Goal: Transaction & Acquisition: Purchase product/service

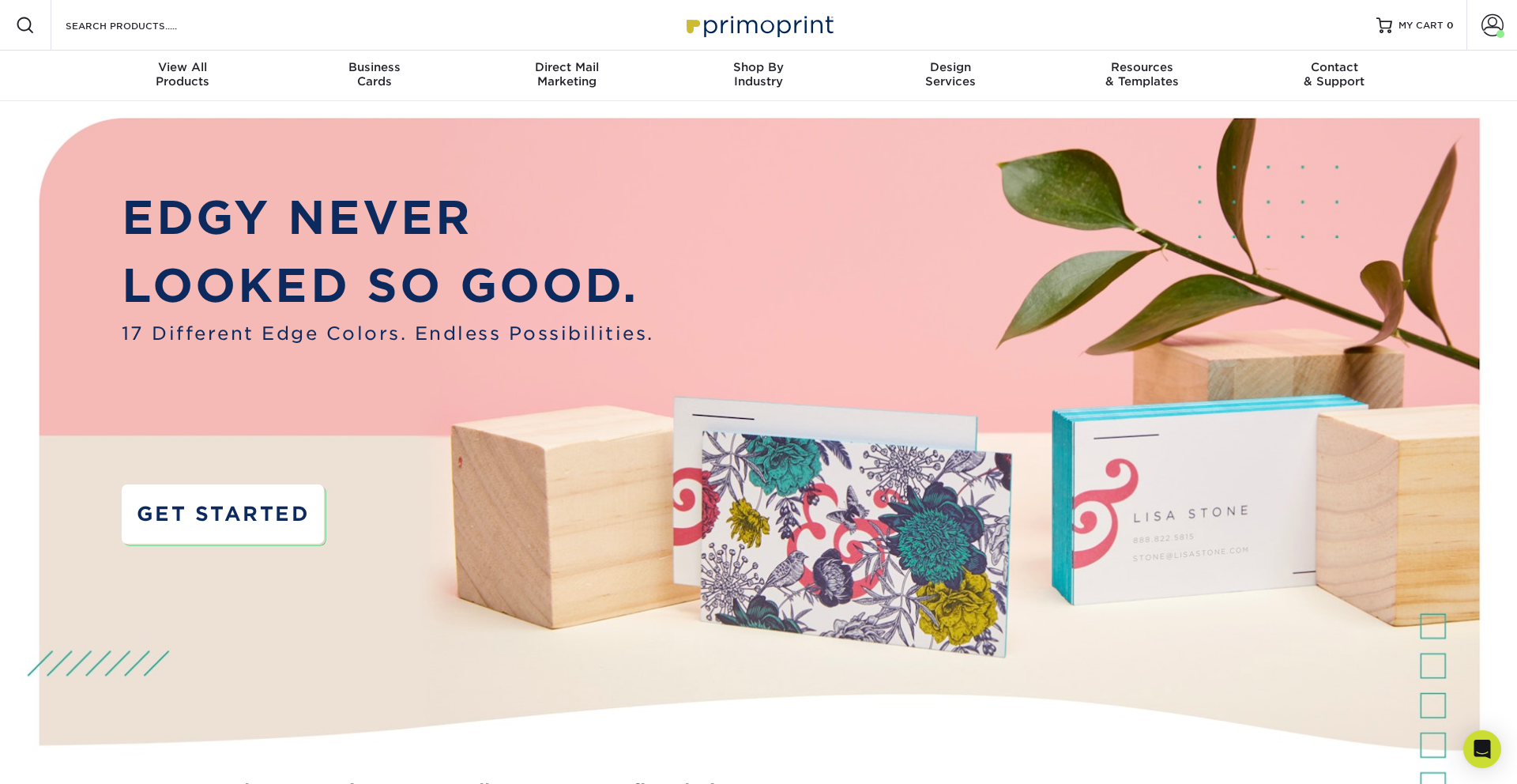
click at [155, 523] on link "GET STARTED" at bounding box center [223, 514] width 203 height 60
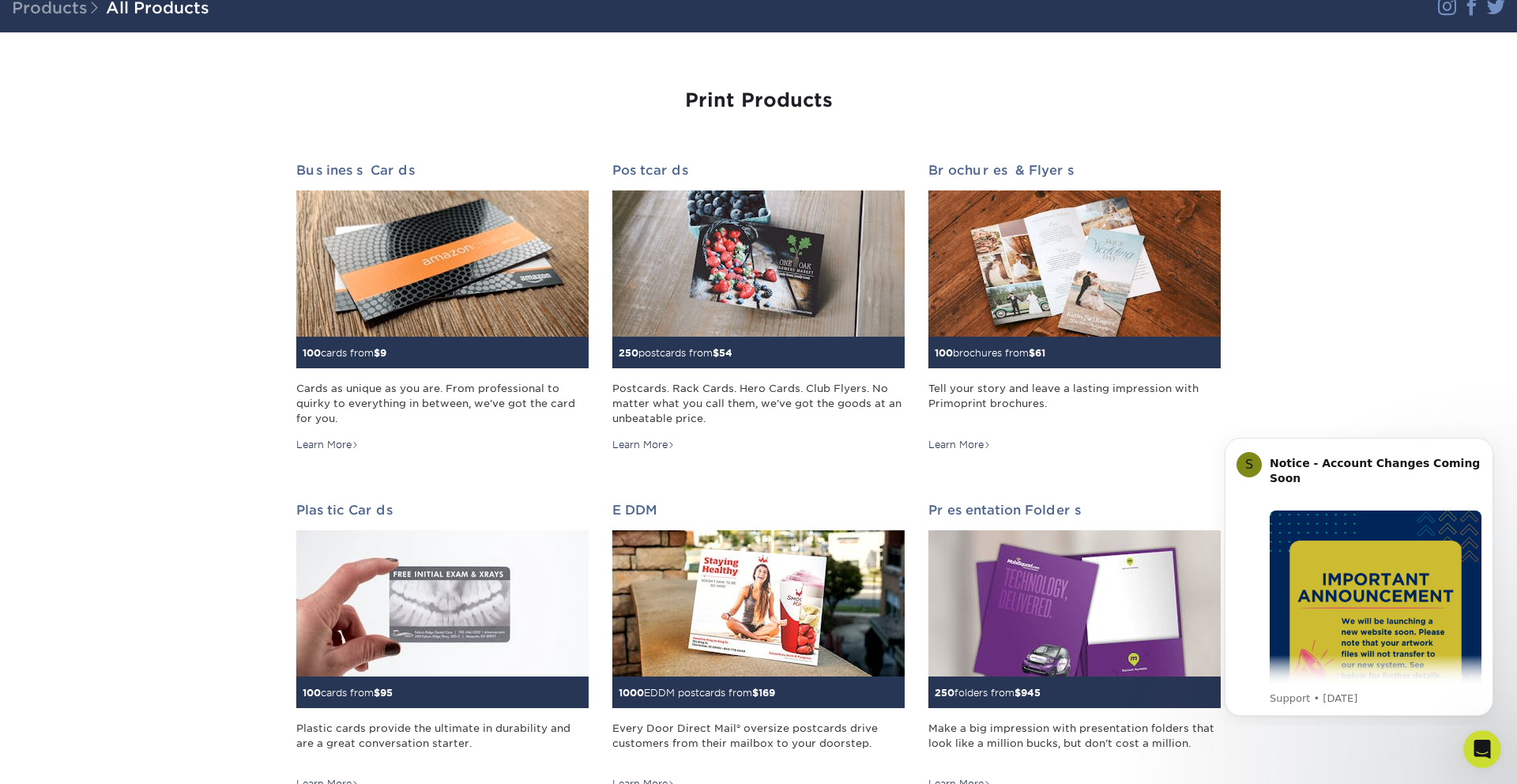
scroll to position [116, 0]
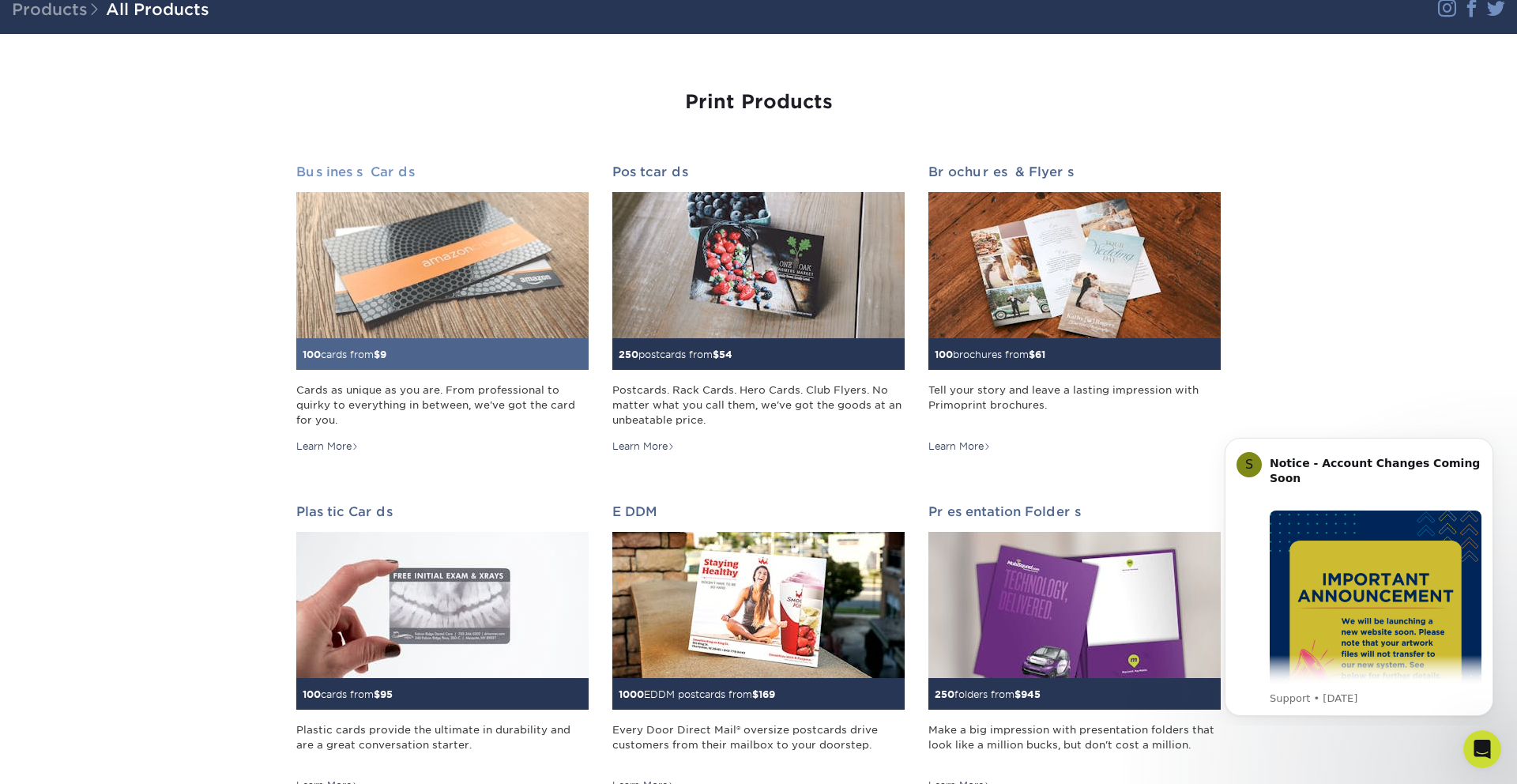
click at [399, 285] on img at bounding box center [442, 265] width 293 height 146
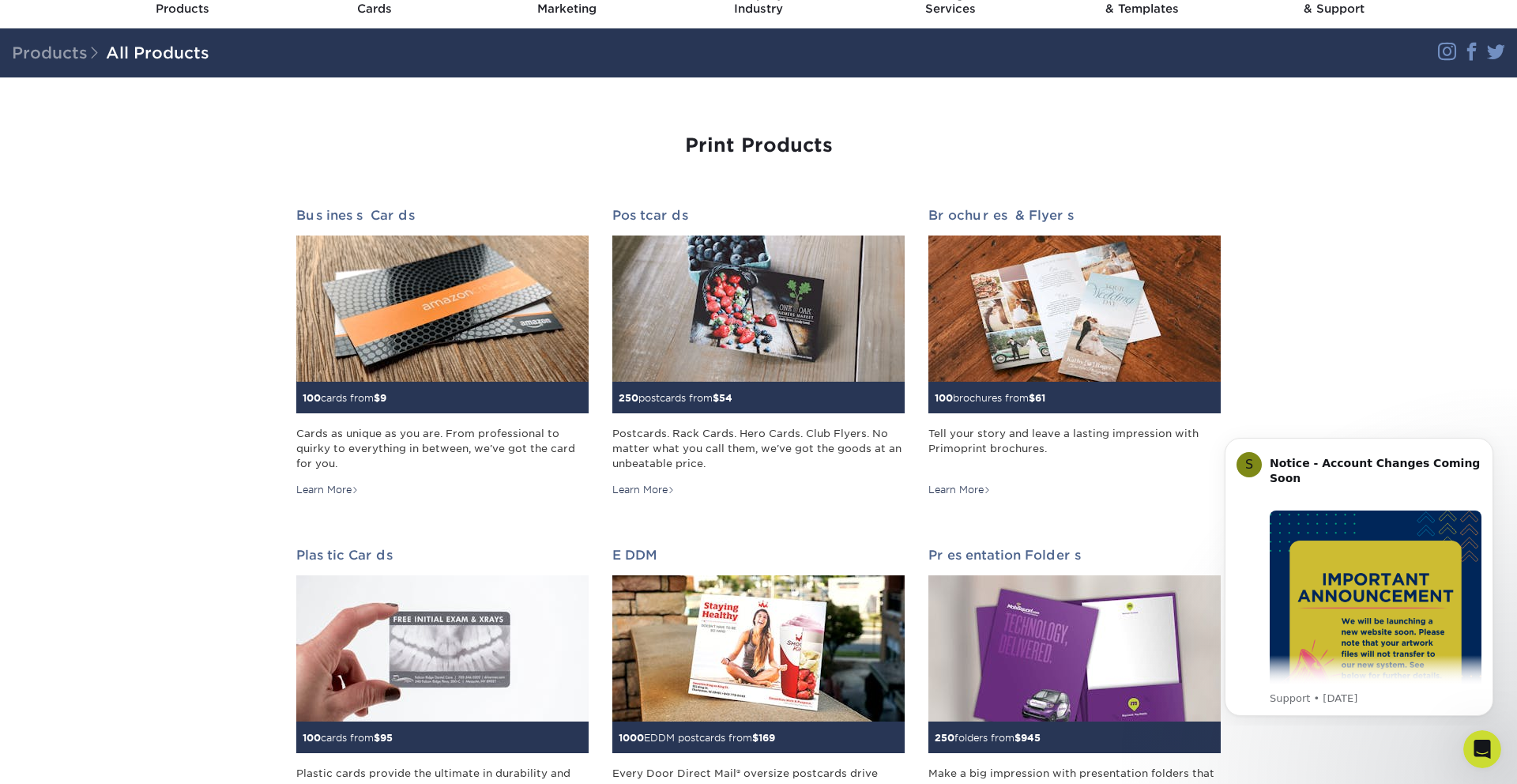
scroll to position [62, 0]
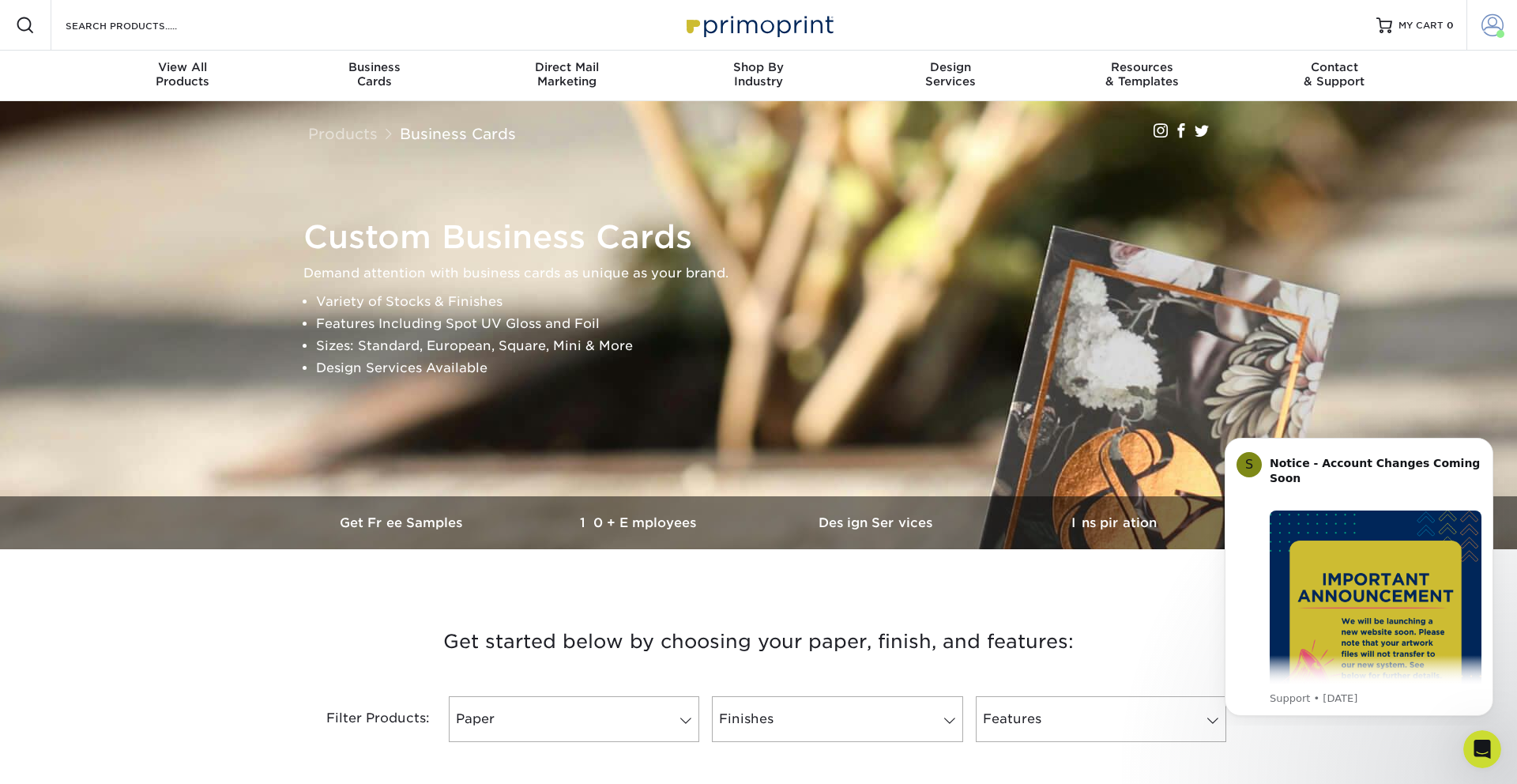
click at [1487, 30] on span at bounding box center [1492, 25] width 22 height 22
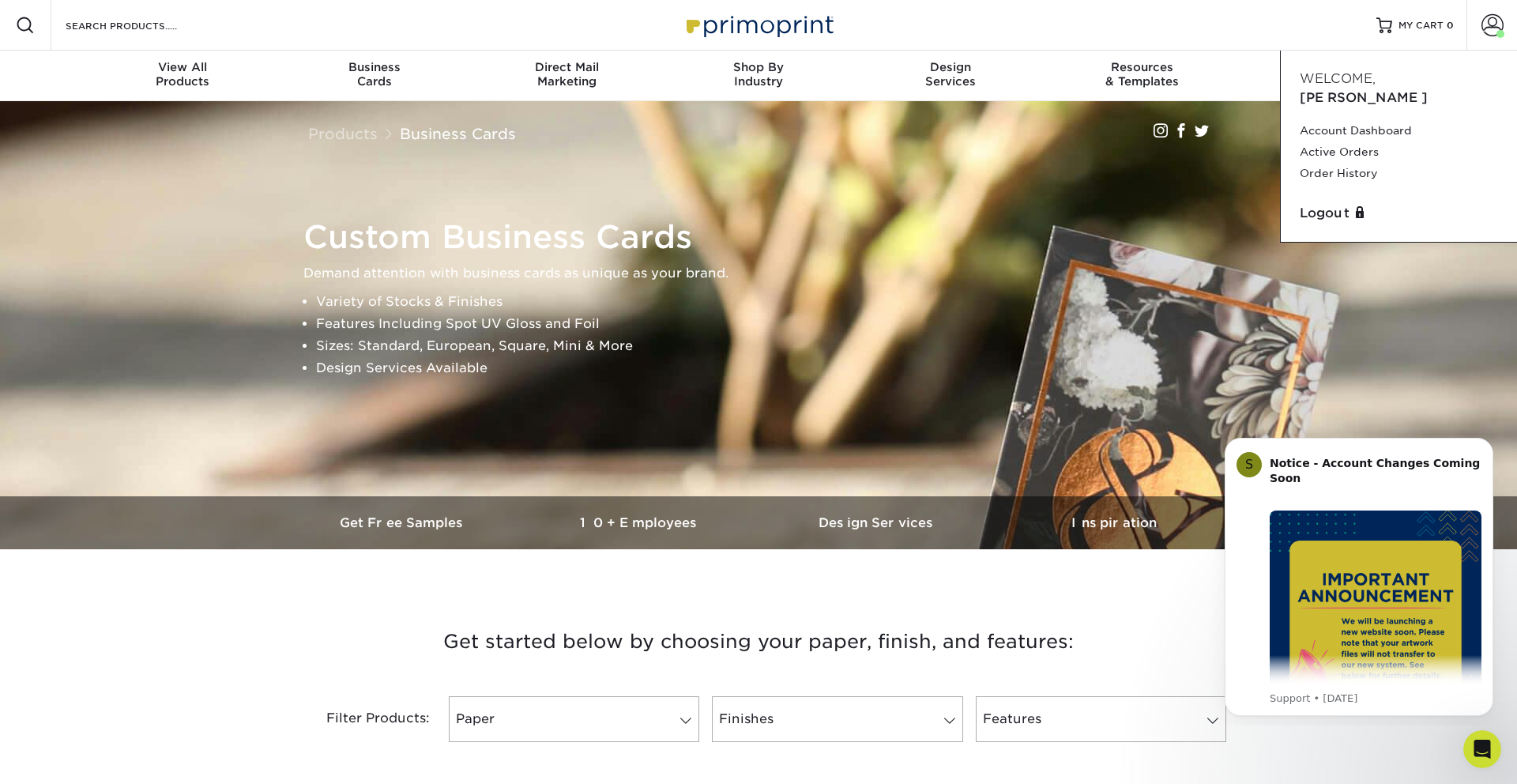
click at [1160, 18] on div "Resources Menu Search Products Account [PERSON_NAME] Account Dashboard Active O…" at bounding box center [758, 25] width 1517 height 50
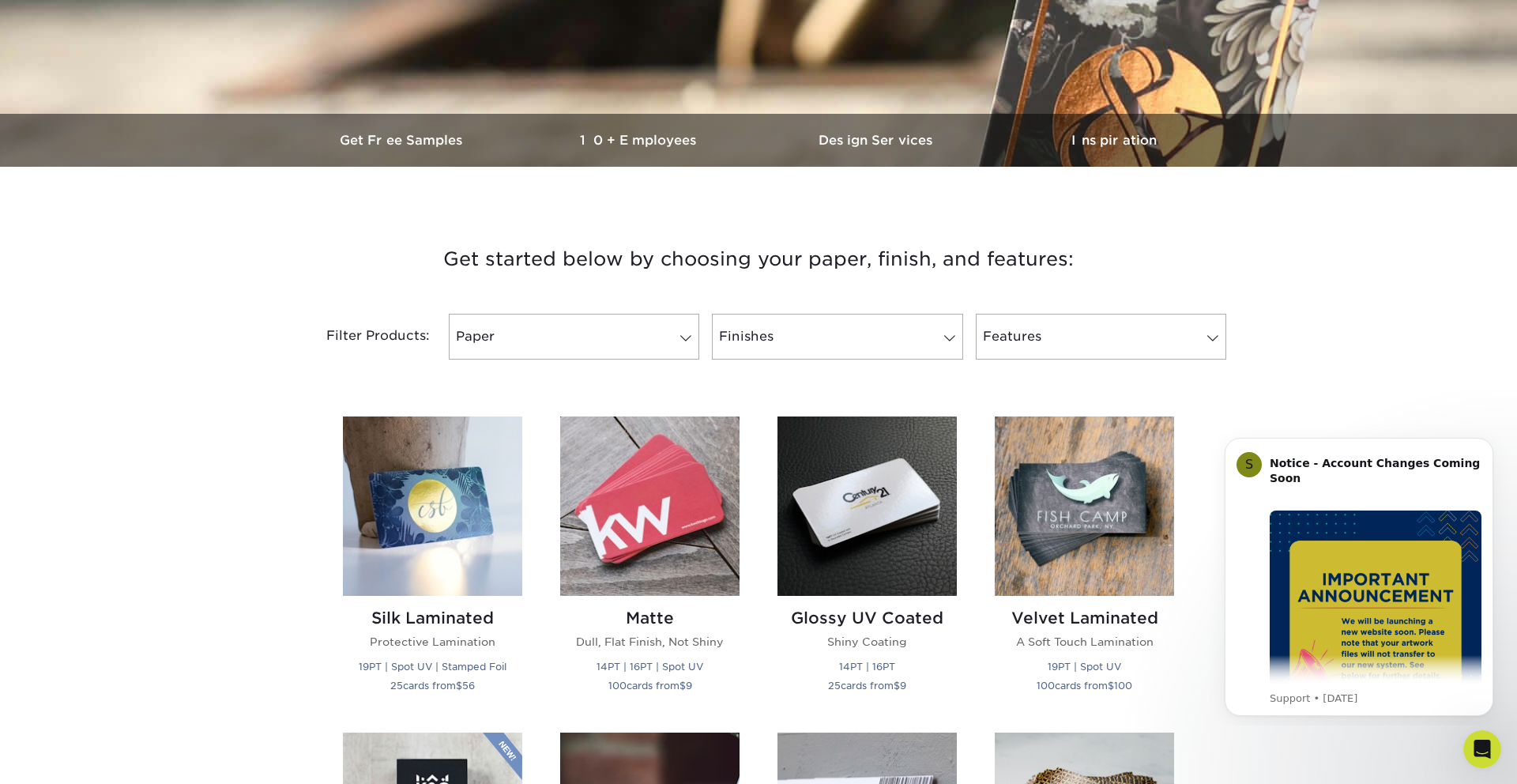
scroll to position [389, 0]
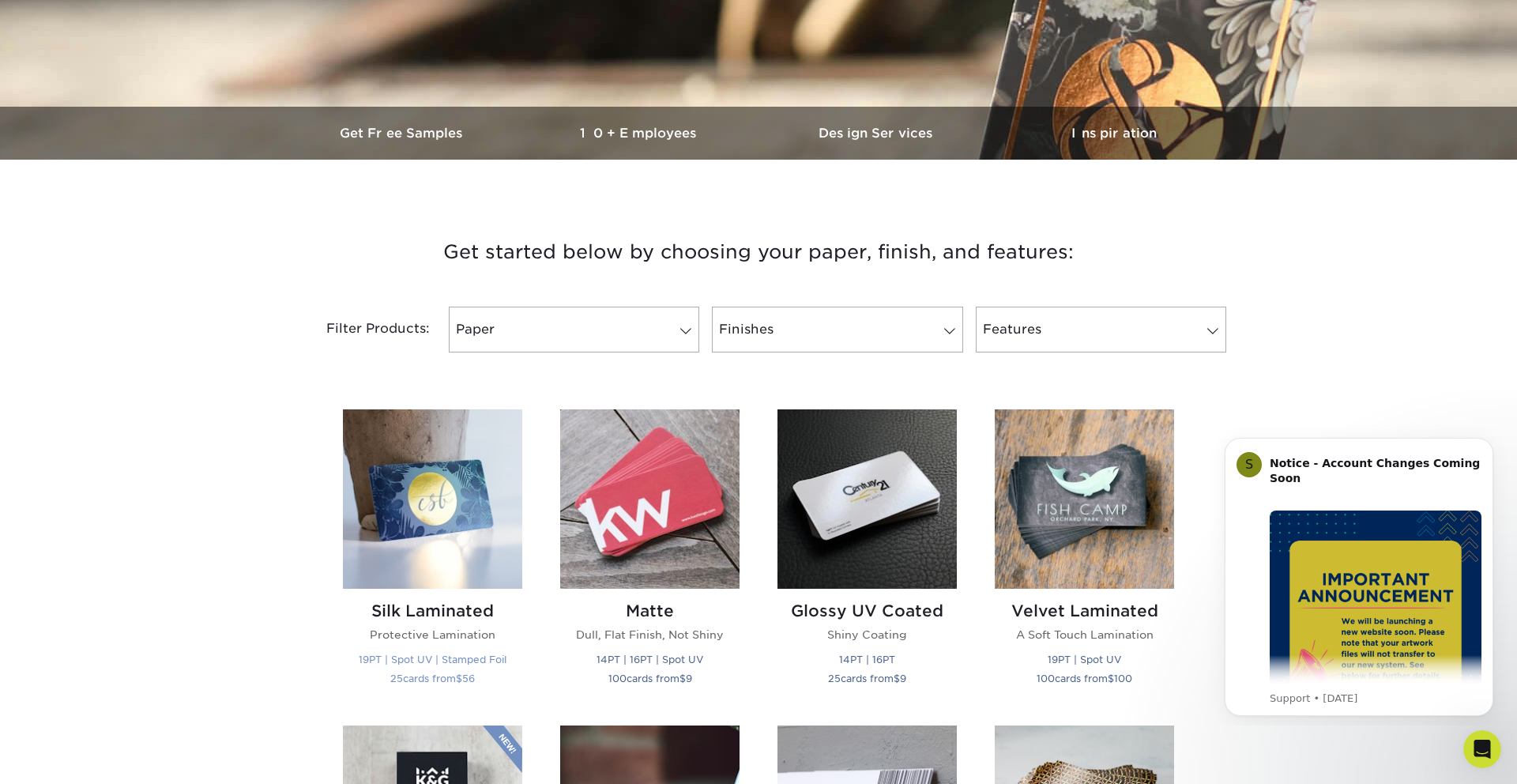
click at [422, 532] on img at bounding box center [432, 499] width 180 height 180
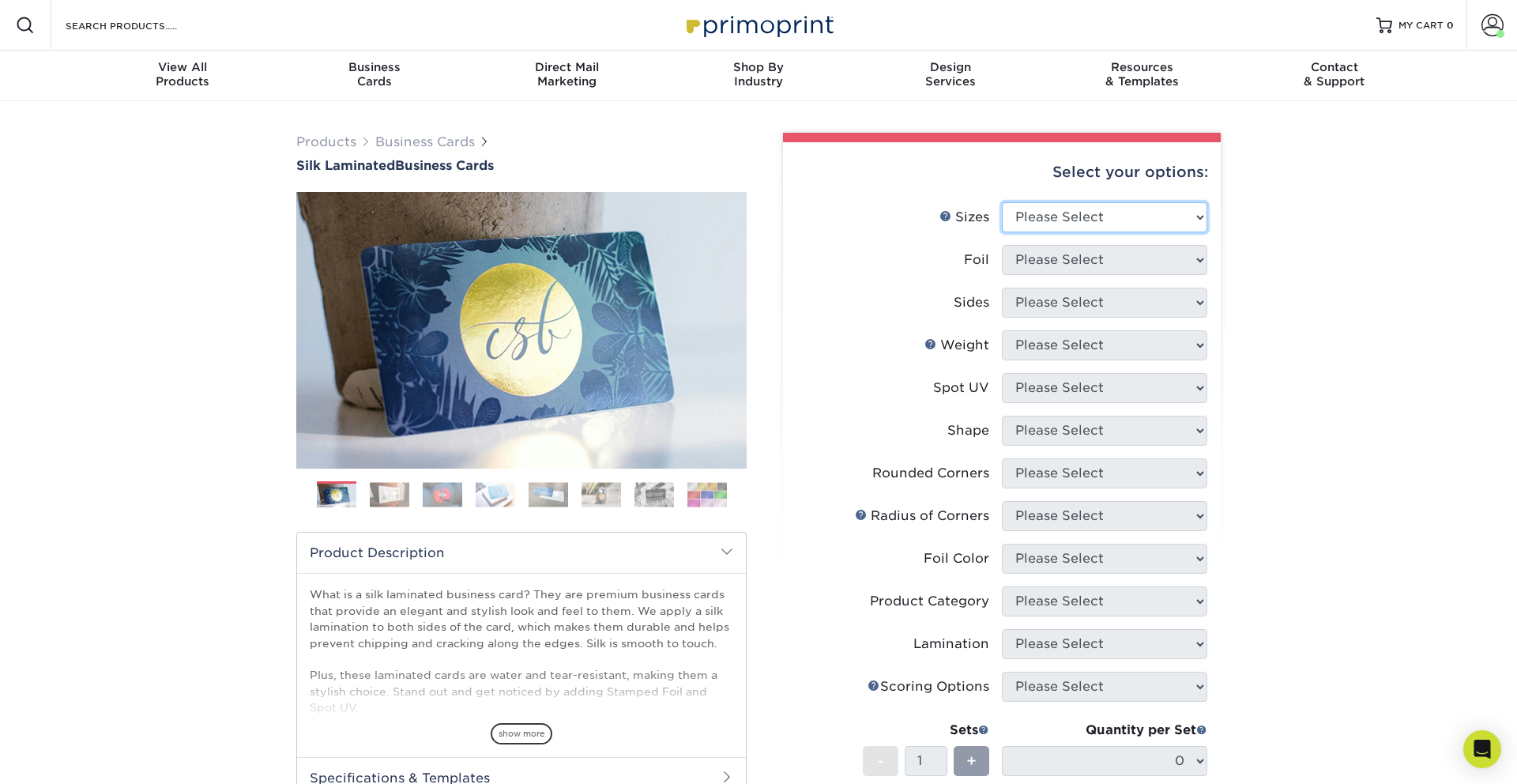
click at [1082, 208] on select "Please Select 1.5" x 3.5" - Mini 1.75" x 3.5" - Mini 2" x 2" - Square 2" x 3" -…" at bounding box center [1104, 217] width 206 height 30
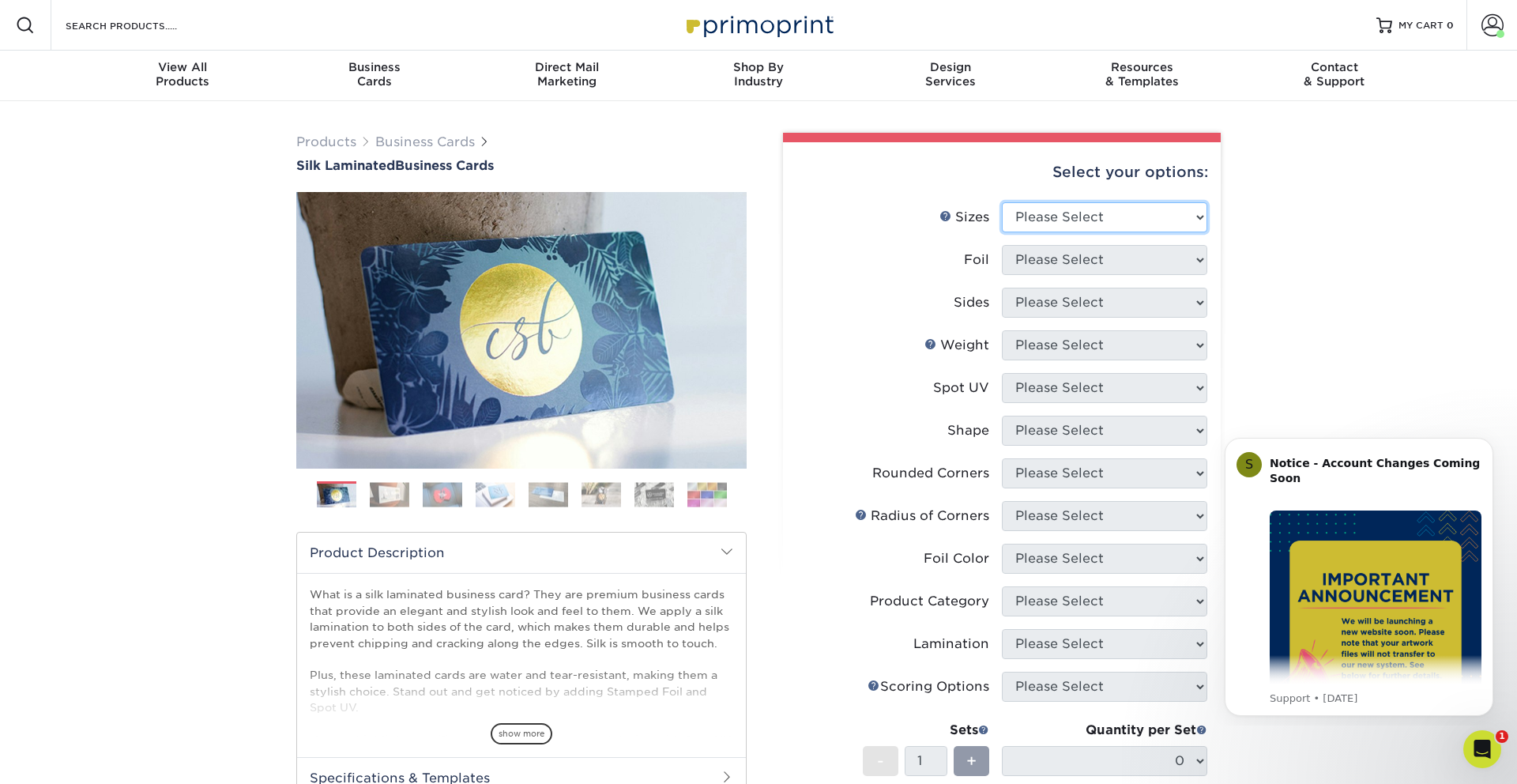
select select "2.00x3.50"
click at [1001, 202] on select "Please Select 1.5" x 3.5" - Mini 1.75" x 3.5" - Mini 2" x 2" - Square 2" x 3" -…" at bounding box center [1104, 217] width 206 height 30
click at [1066, 251] on select "Please Select Yes No" at bounding box center [1104, 260] width 206 height 30
click at [1001, 245] on select "Please Select Yes No" at bounding box center [1104, 260] width 206 height 30
click at [1051, 260] on select "Please Select Yes No" at bounding box center [1104, 260] width 206 height 30
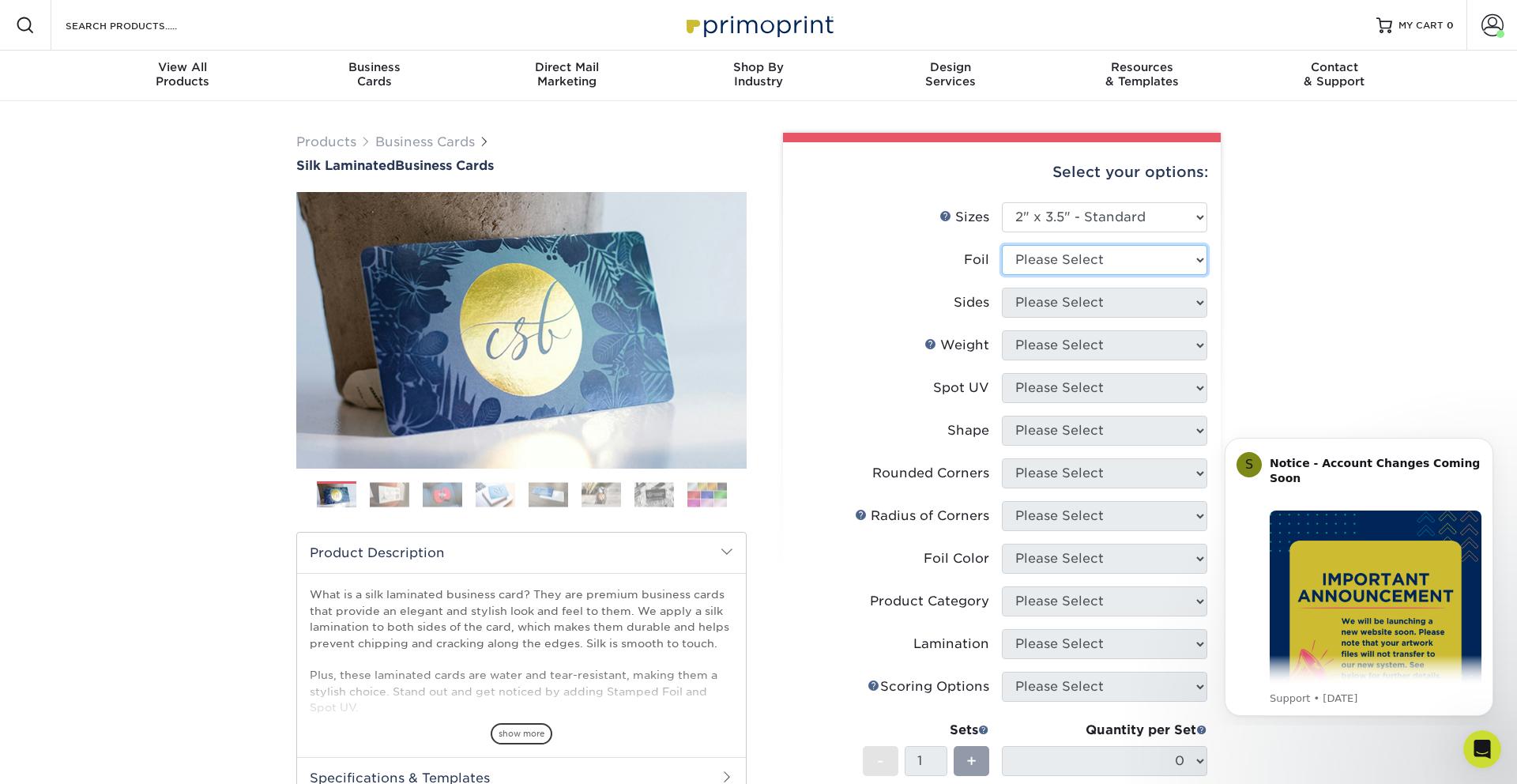
select select "0"
click at [1001, 245] on select "Please Select Yes No" at bounding box center [1104, 260] width 206 height 30
click at [1032, 303] on select "Please Select Print Both Sides Print Front Only" at bounding box center [1104, 303] width 206 height 30
select select "13abbda7-1d64-4f25-8bb2-c179b224825d"
click at [1001, 288] on select "Please Select Print Both Sides Print Front Only" at bounding box center [1104, 303] width 206 height 30
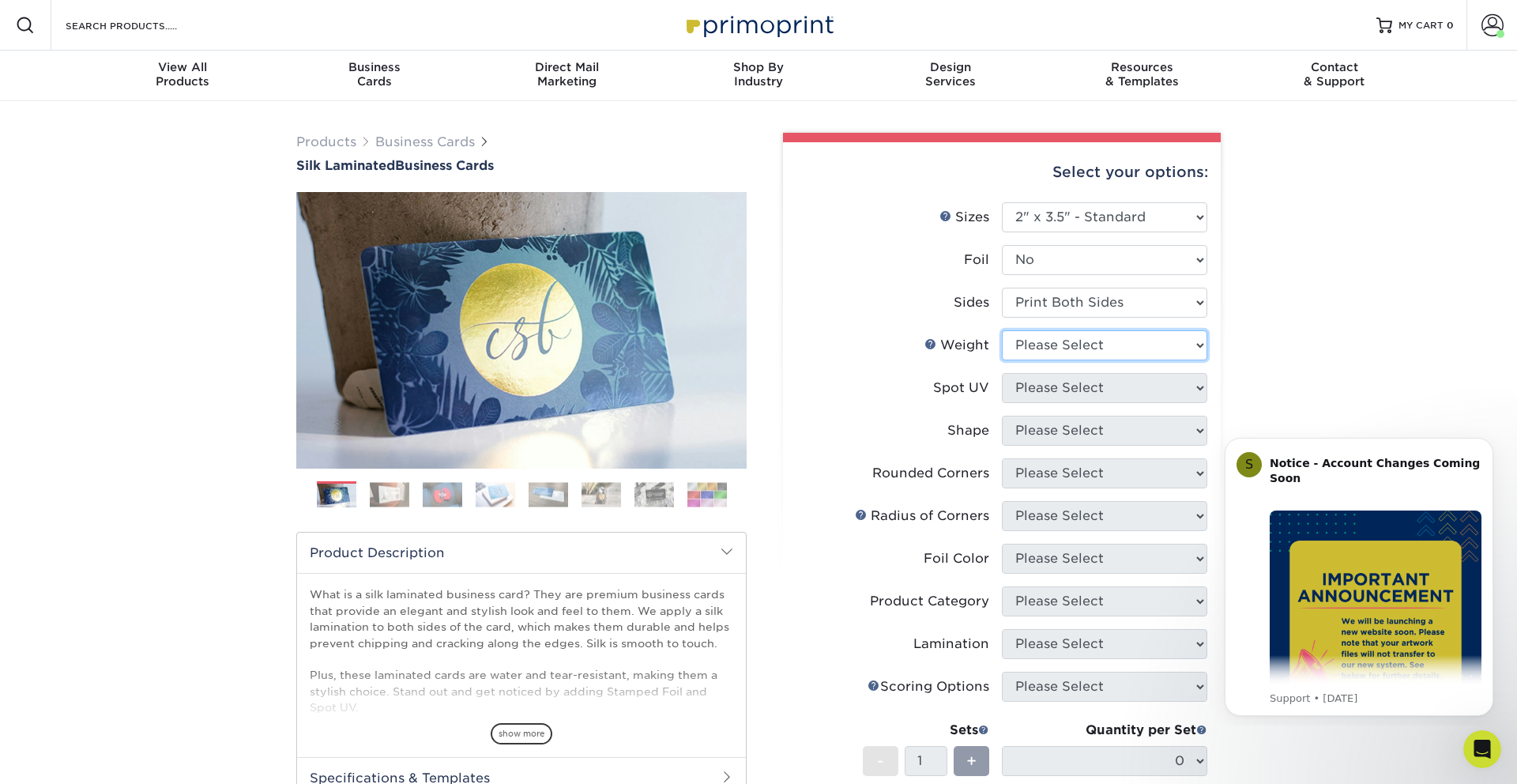
click at [1029, 349] on select "Please Select 16PT" at bounding box center [1104, 345] width 206 height 30
select select "16PT"
click at [1001, 330] on select "Please Select 16PT" at bounding box center [1104, 345] width 206 height 30
click at [1045, 384] on select "Please Select No Spot UV Front and Back (Both Sides) Front Only Back Only" at bounding box center [1104, 388] width 206 height 30
click at [1001, 373] on select "Please Select No Spot UV Front and Back (Both Sides) Front Only Back Only" at bounding box center [1104, 388] width 206 height 30
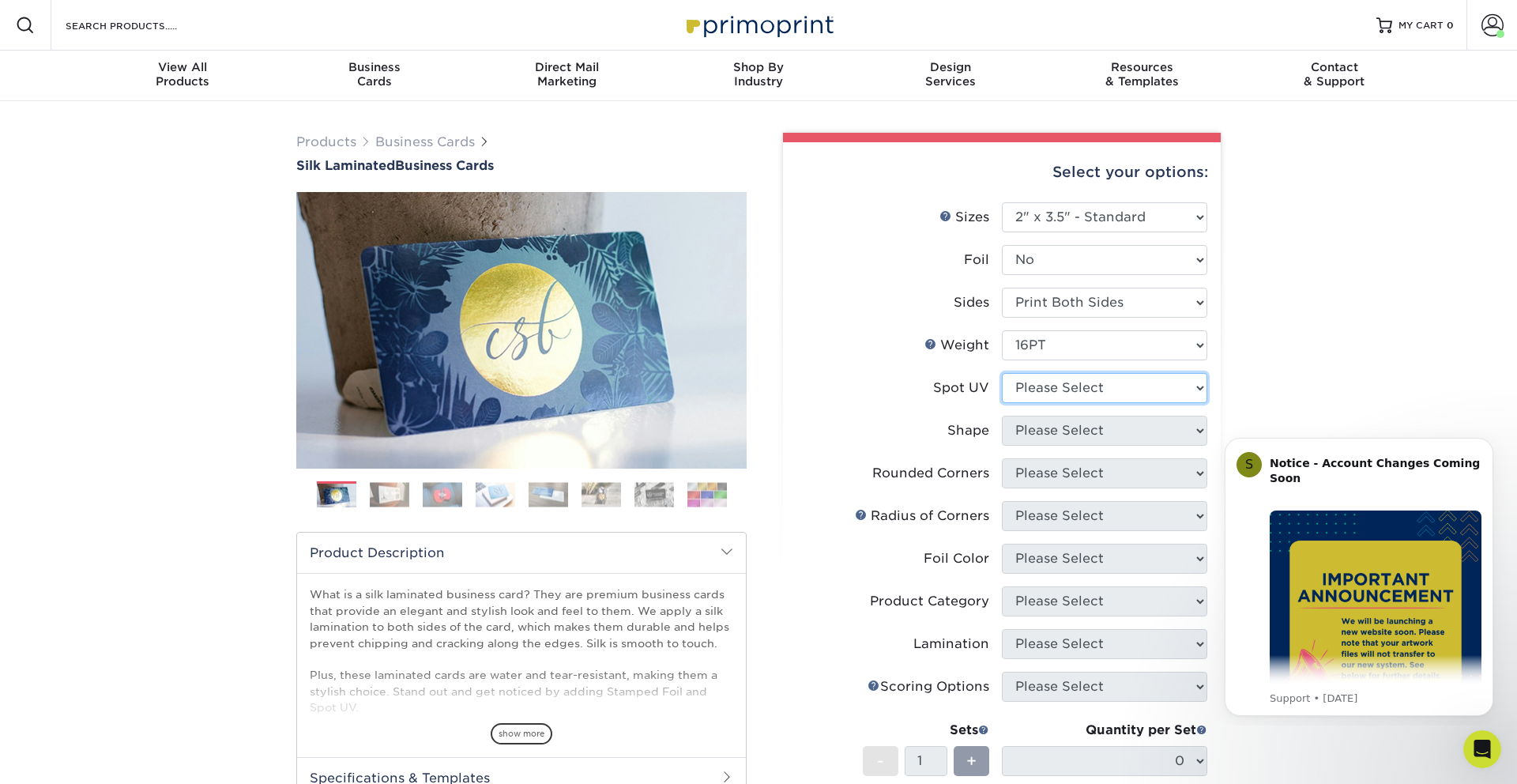
click at [1073, 384] on select "Please Select No Spot UV Front and Back (Both Sides) Front Only Back Only" at bounding box center [1104, 388] width 206 height 30
select select "3"
click at [1001, 373] on select "Please Select No Spot UV Front and Back (Both Sides) Front Only Back Only" at bounding box center [1104, 388] width 206 height 30
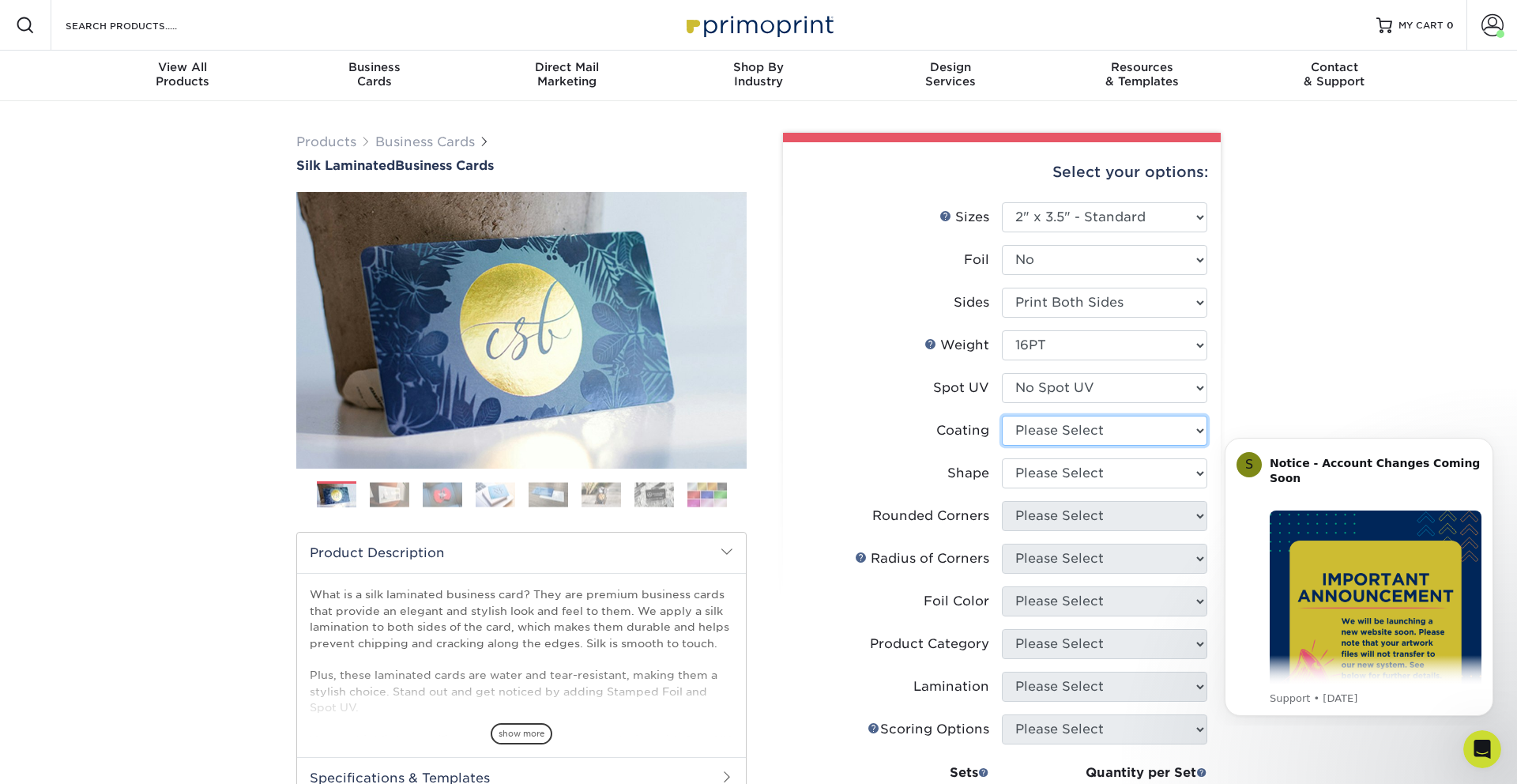
click at [1037, 432] on select at bounding box center [1104, 430] width 206 height 30
select select "3e7618de-abca-4bda-9f97-8b9129e913d8"
click at [1001, 415] on select at bounding box center [1104, 430] width 206 height 30
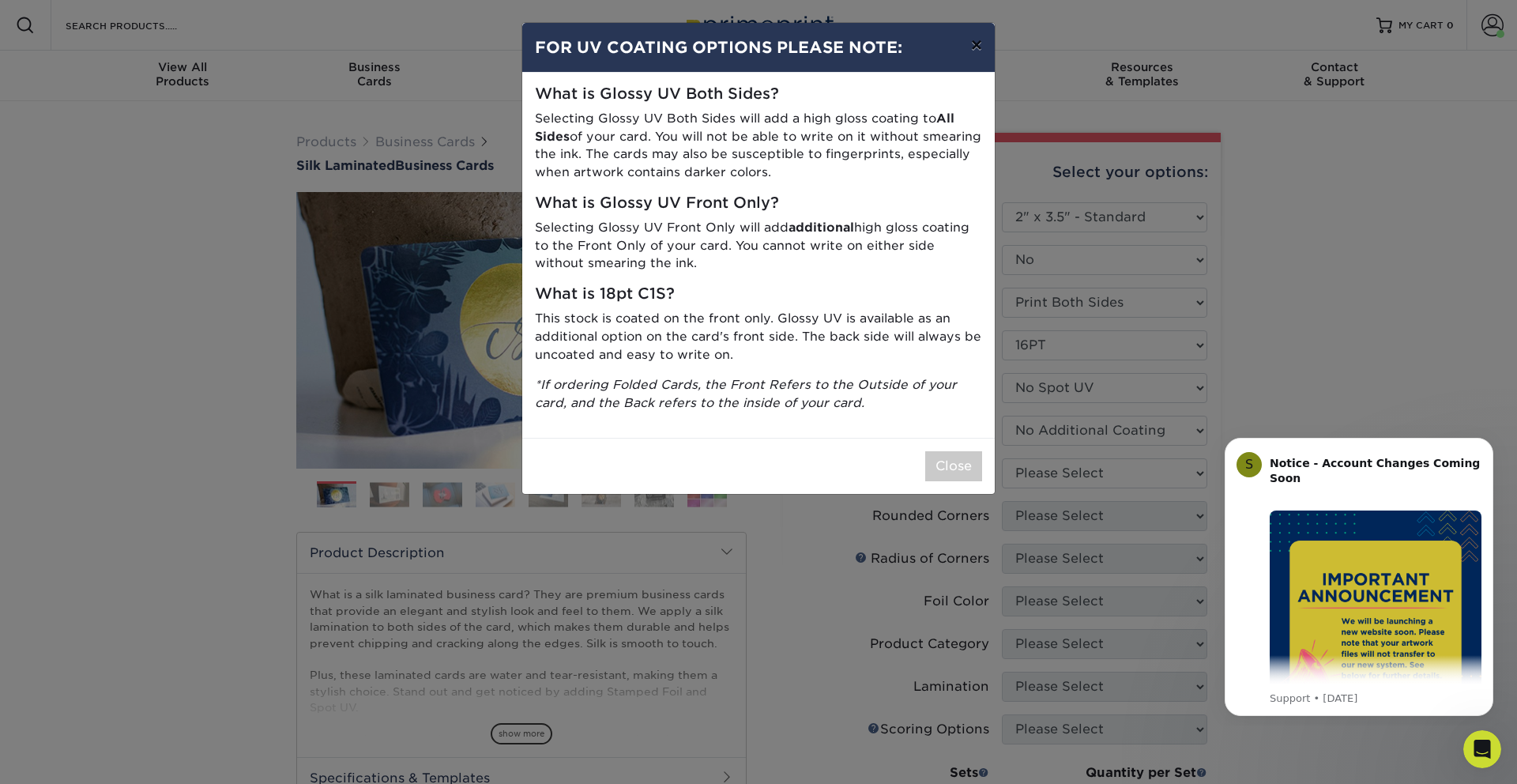
click at [978, 40] on button "×" at bounding box center [976, 44] width 36 height 44
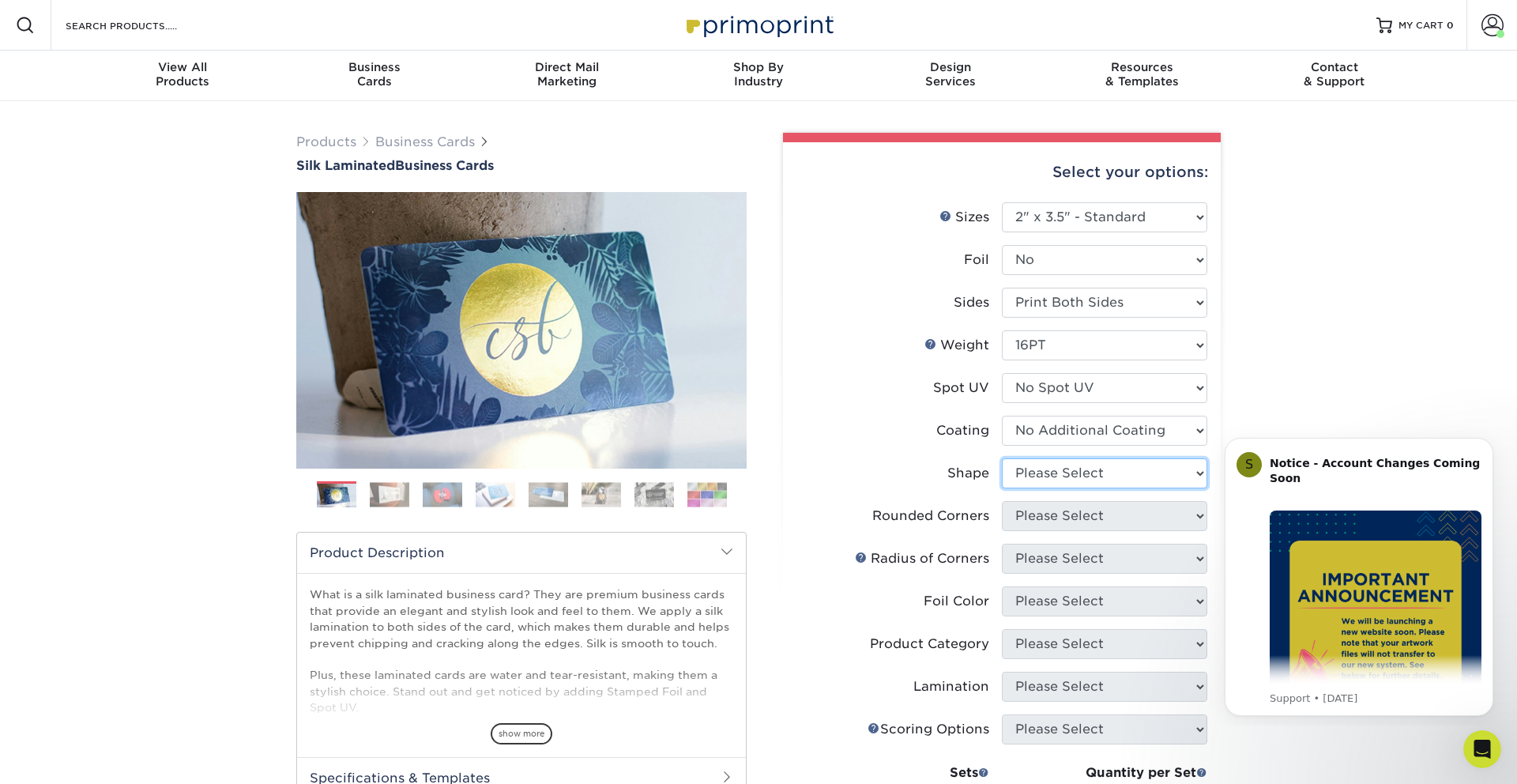
click at [1098, 471] on select "Please Select Standard Oval" at bounding box center [1104, 473] width 206 height 30
select select "standard"
click at [1001, 458] on select "Please Select Standard Oval" at bounding box center [1104, 473] width 206 height 30
click at [1077, 515] on select "Please Select Yes - Round 2 Corners Yes - Round 4 Corners No" at bounding box center [1104, 516] width 206 height 30
click at [1001, 501] on select "Please Select Yes - Round 2 Corners Yes - Round 4 Corners No" at bounding box center [1104, 516] width 206 height 30
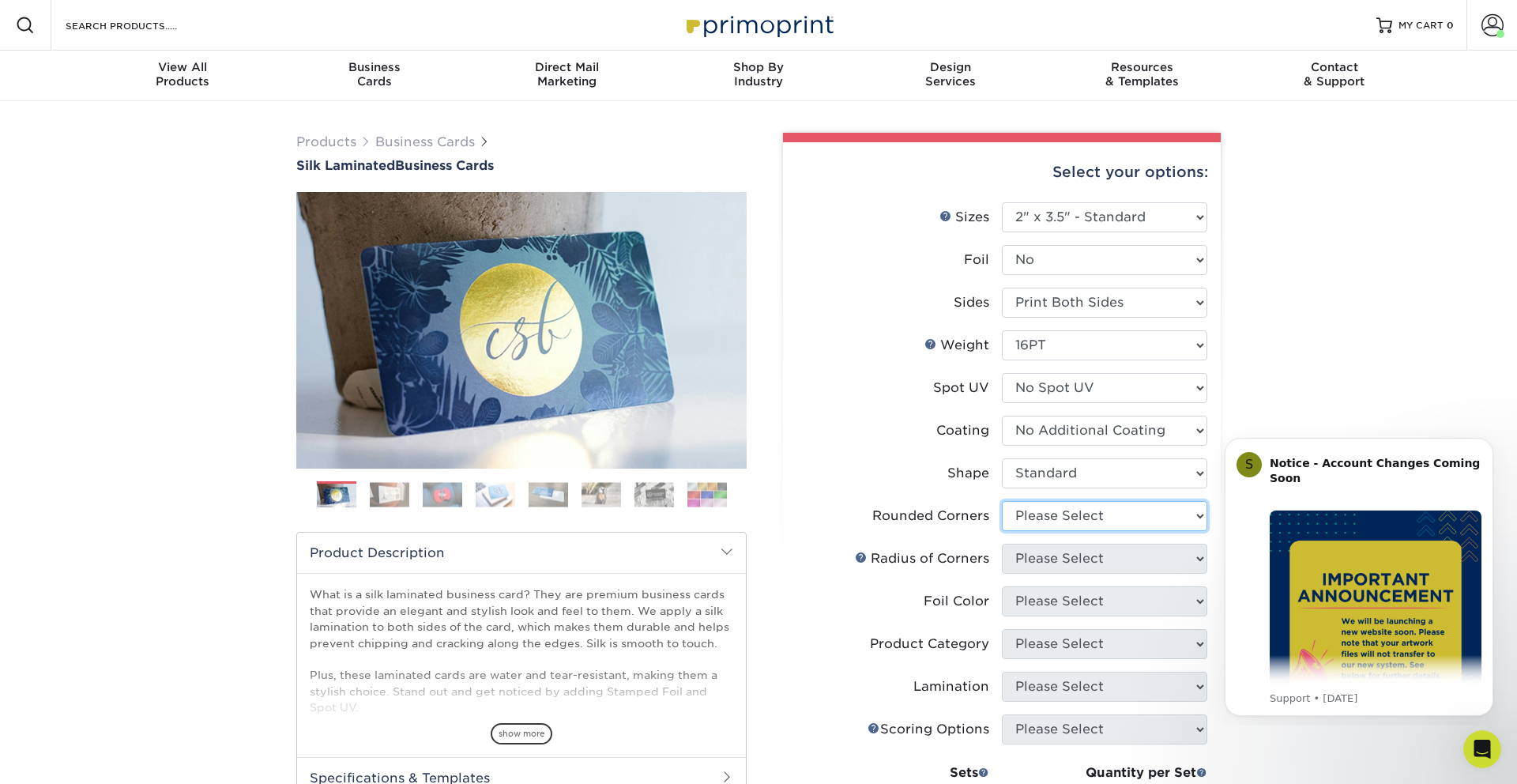
click at [1077, 515] on select "Please Select Yes - Round 2 Corners Yes - Round 4 Corners No" at bounding box center [1104, 516] width 206 height 30
select select "0"
click at [1001, 501] on select "Please Select Yes - Round 2 Corners Yes - Round 4 Corners No" at bounding box center [1104, 516] width 206 height 30
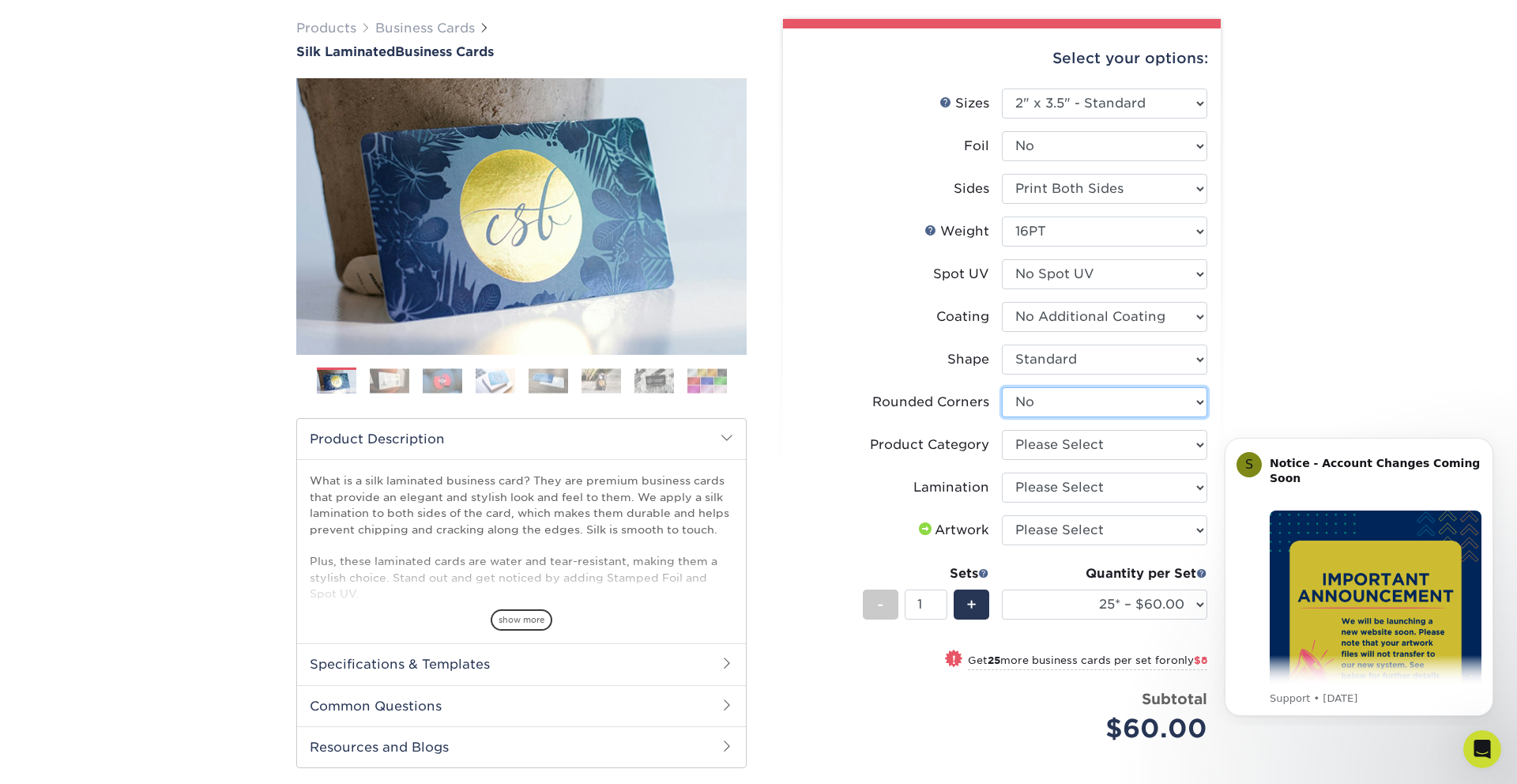
scroll to position [118, 0]
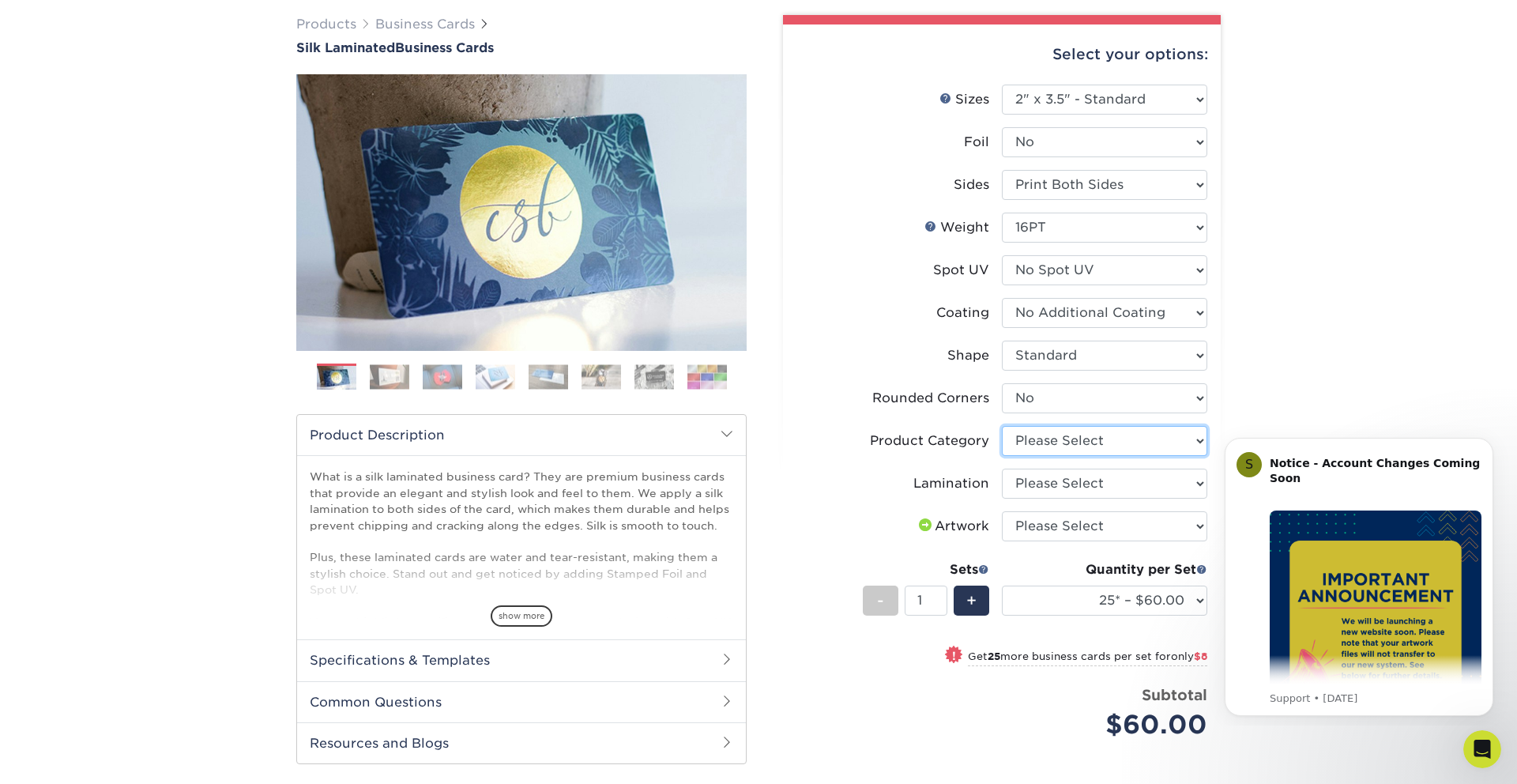
click at [1050, 440] on select "Please Select Business Cards" at bounding box center [1104, 440] width 206 height 30
select select "3b5148f1-0588-4f88-a218-97bcfdce65c1"
click at [1001, 425] on select "Please Select Business Cards" at bounding box center [1104, 440] width 206 height 30
click at [1015, 482] on select "Please Select Silk" at bounding box center [1104, 483] width 206 height 30
select select "ccacb42f-45f7-42d3-bbd3-7c8421cf37f0"
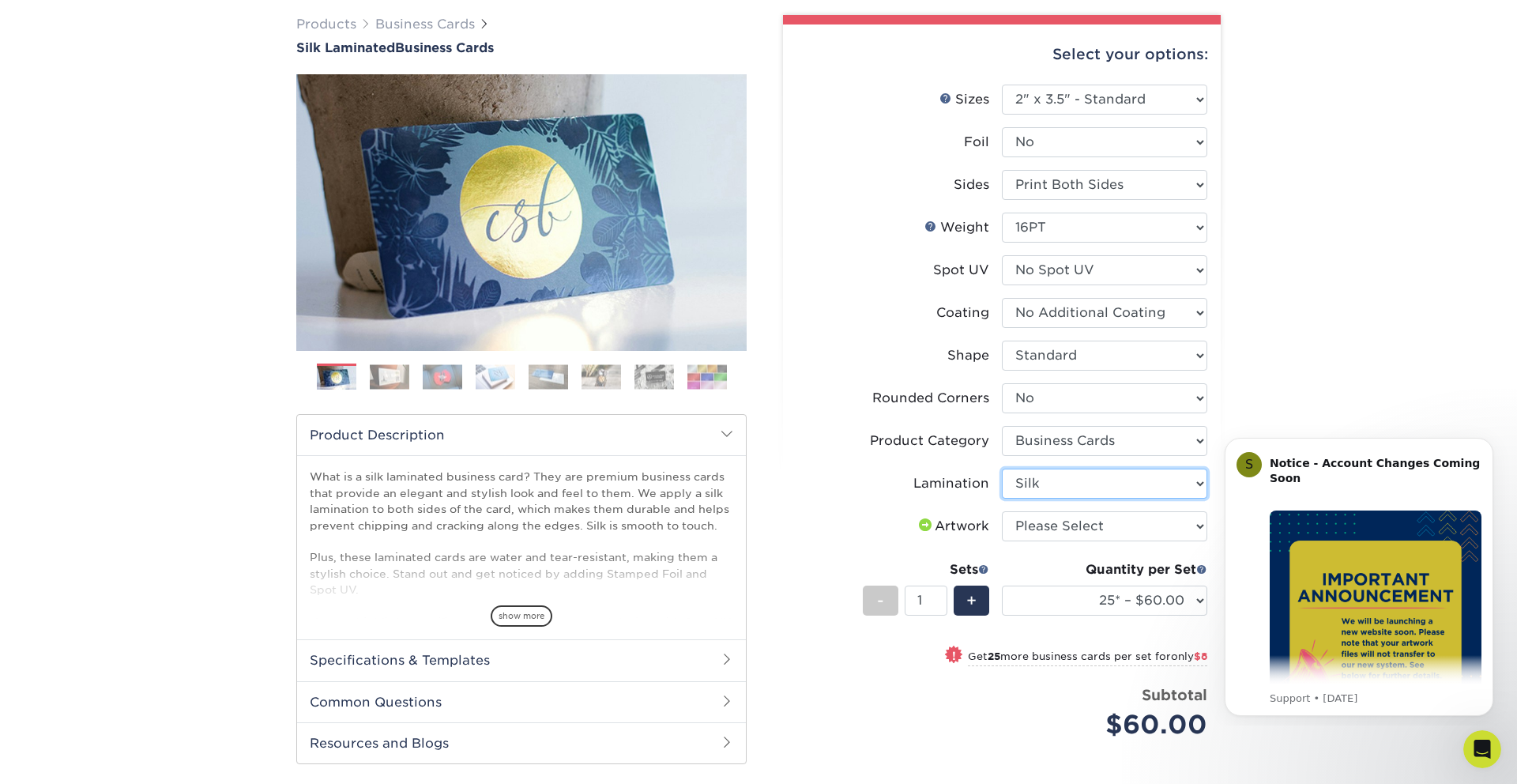
click at [1001, 468] on select "Please Select Silk" at bounding box center [1104, 483] width 206 height 30
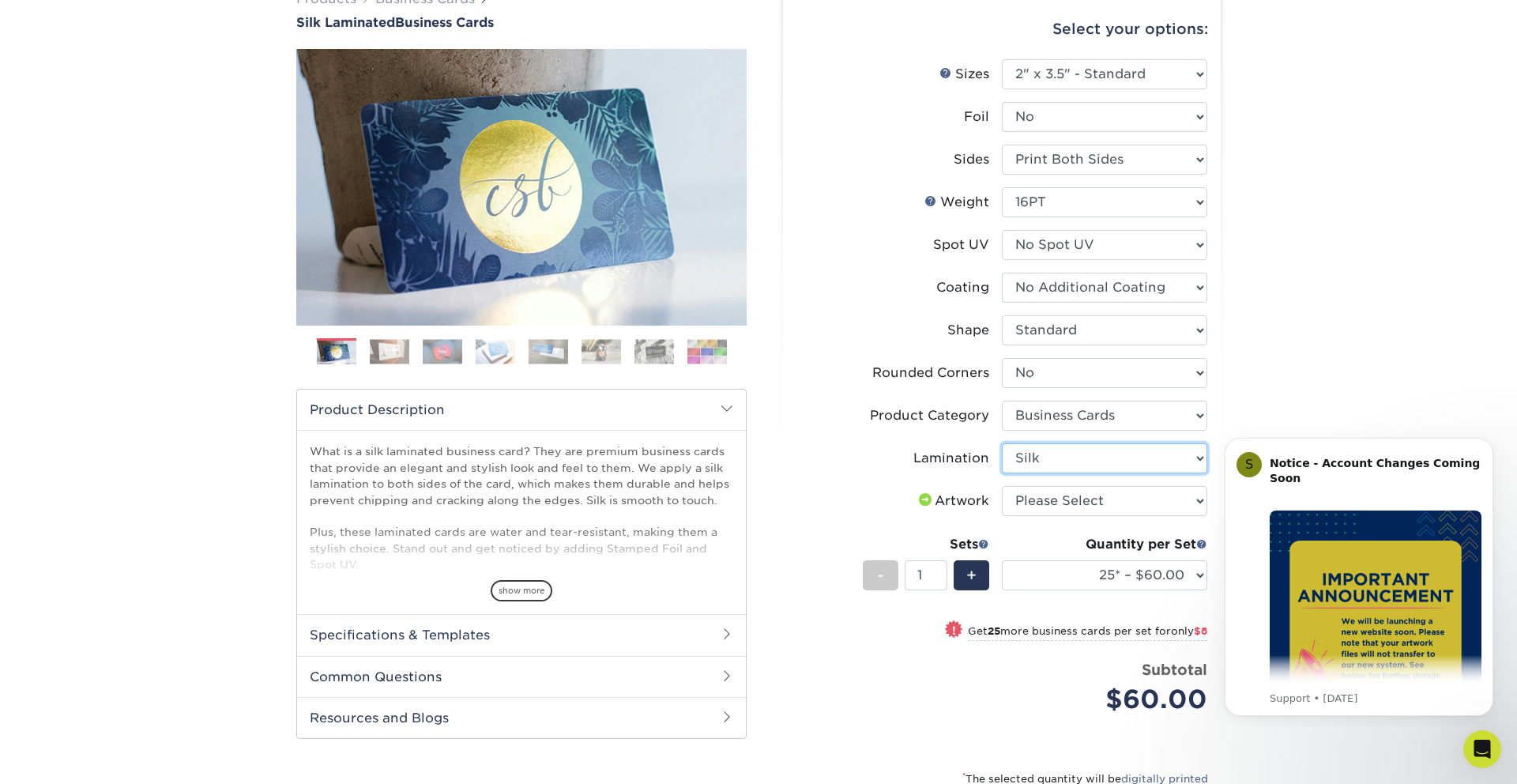
scroll to position [145, 0]
click at [1053, 496] on select "Please Select I will upload files I need a design - $100" at bounding box center [1104, 499] width 206 height 30
select select "upload"
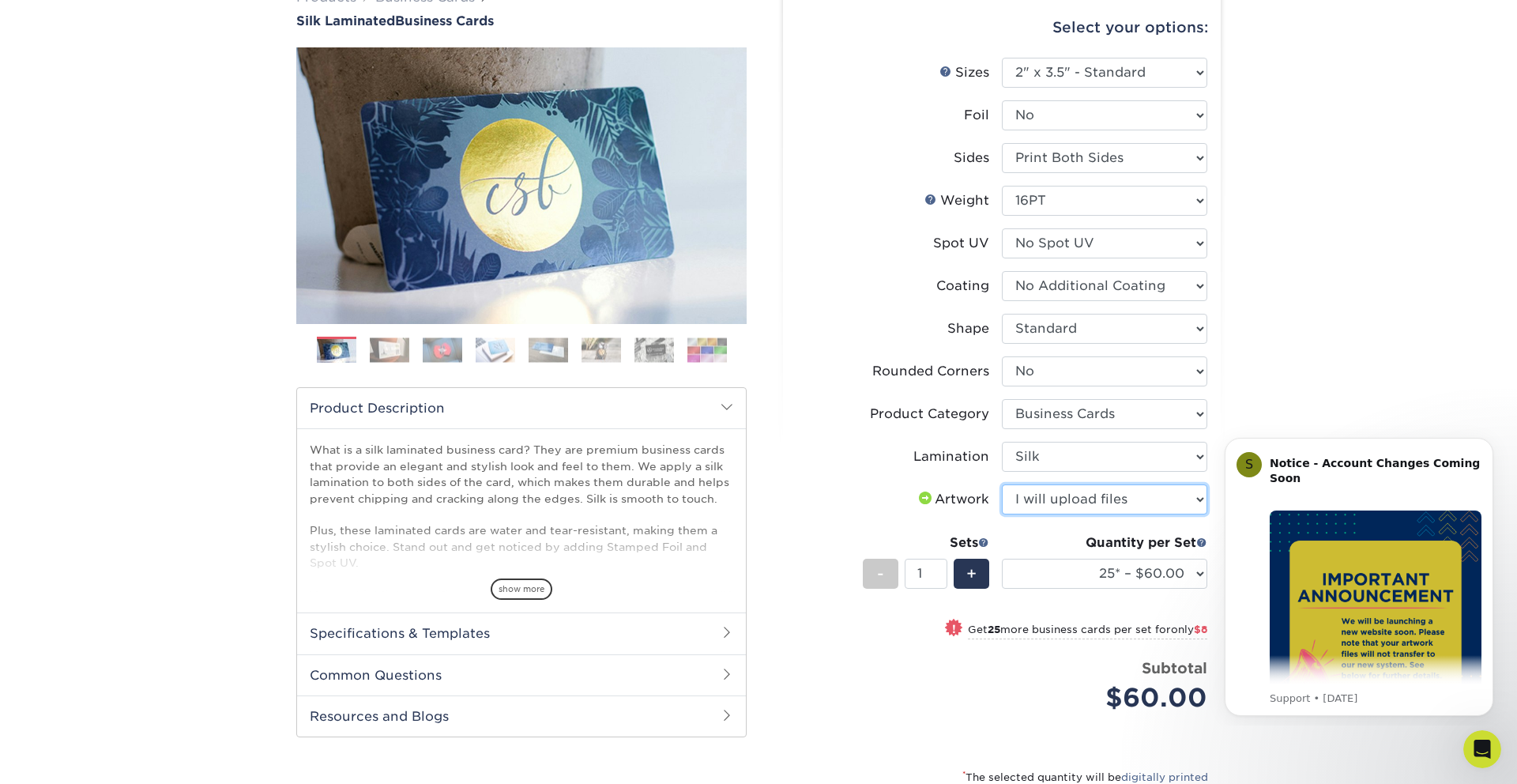
click at [1001, 484] on select "Please Select I will upload files I need a design - $100" at bounding box center [1104, 499] width 206 height 30
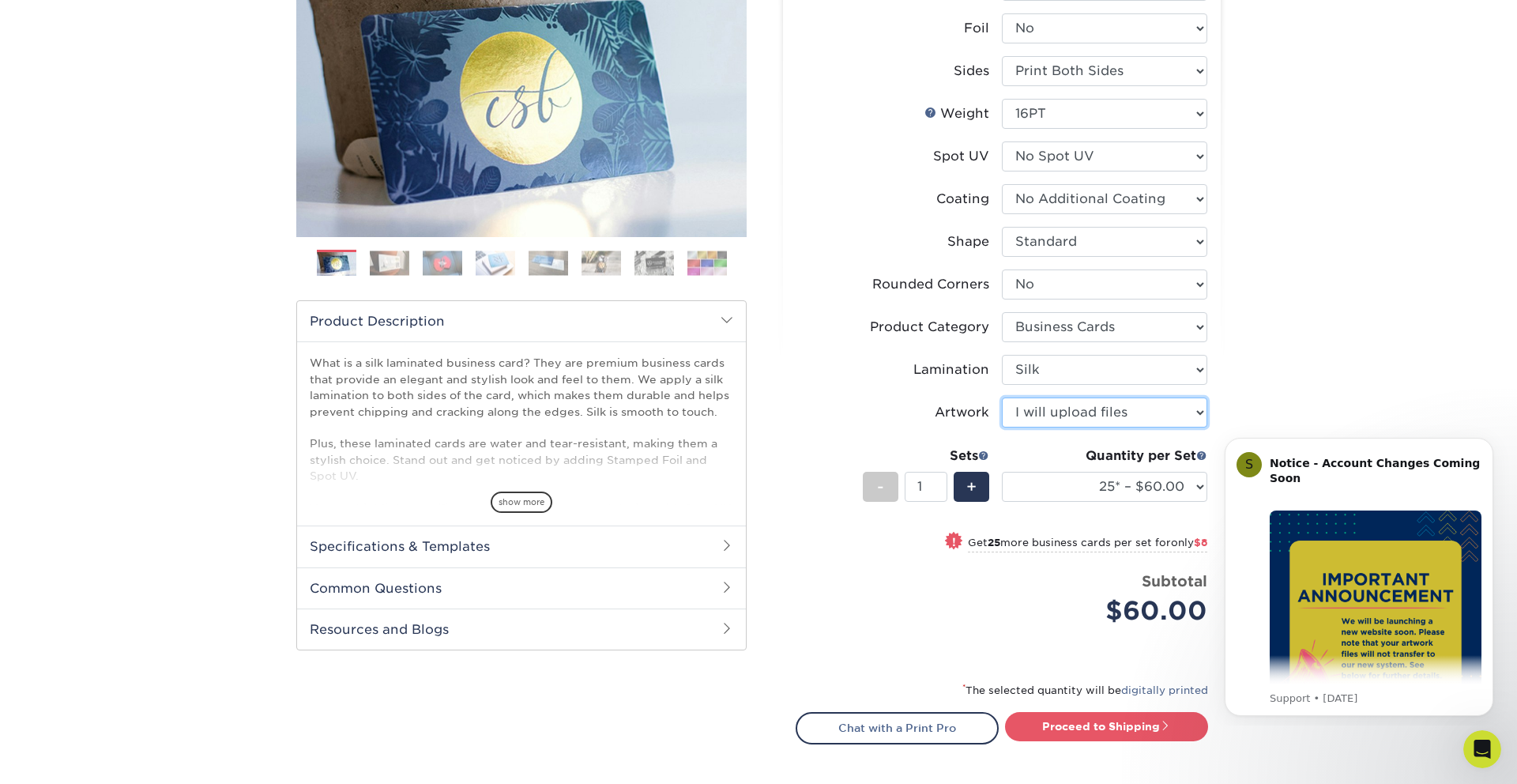
scroll to position [237, 0]
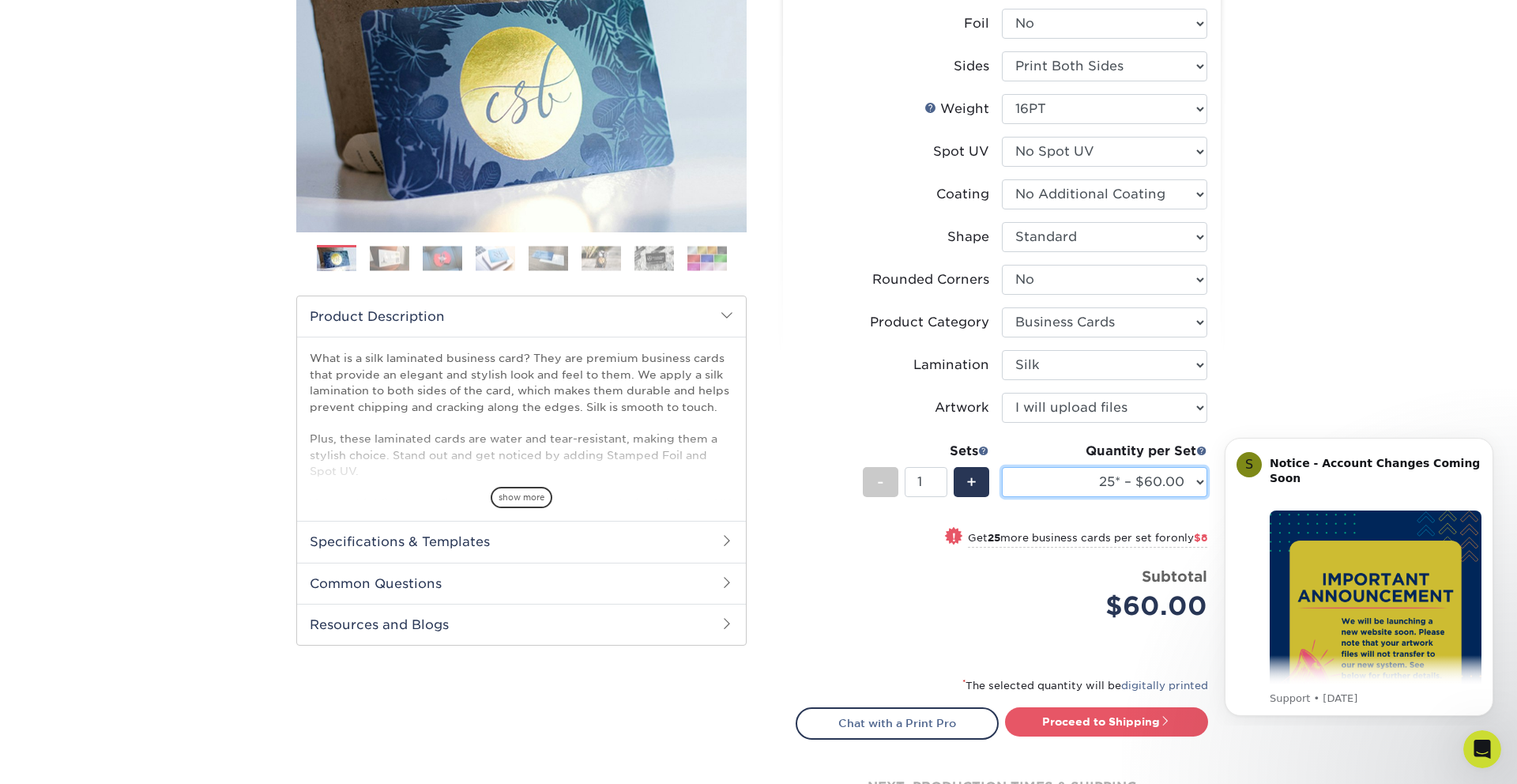
click at [1088, 480] on select "25* – $60.00 50* – $68.00 75* – $76.00 100* – $84.00 250* – $92.00 500 – $96.00…" at bounding box center [1104, 482] width 206 height 30
click at [1109, 478] on select "25* – $60.00 50* – $68.00 75* – $76.00 100* – $84.00 250* – $92.00 500 – $96.00…" at bounding box center [1104, 482] width 206 height 30
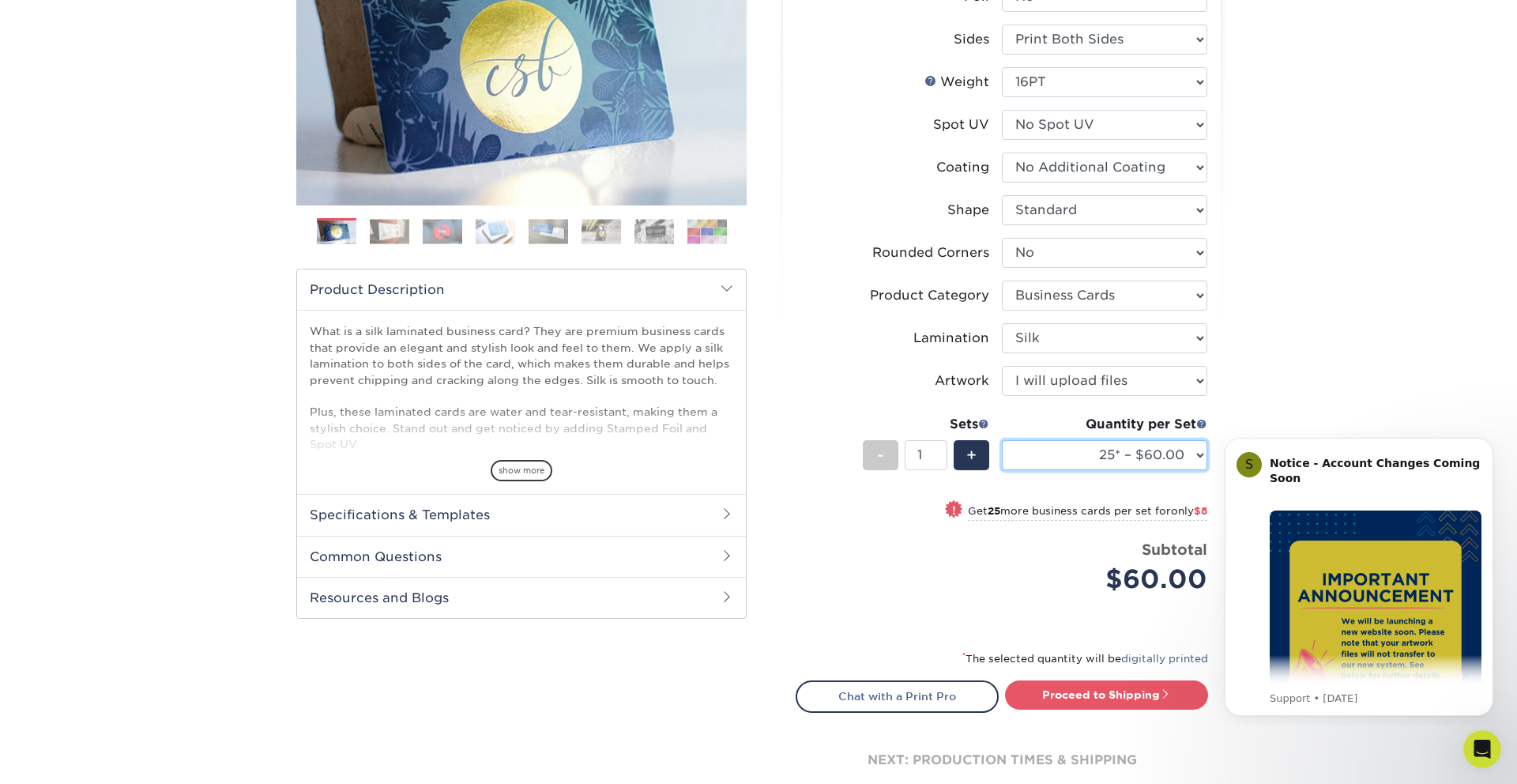
scroll to position [267, 0]
